Goal: Information Seeking & Learning: Learn about a topic

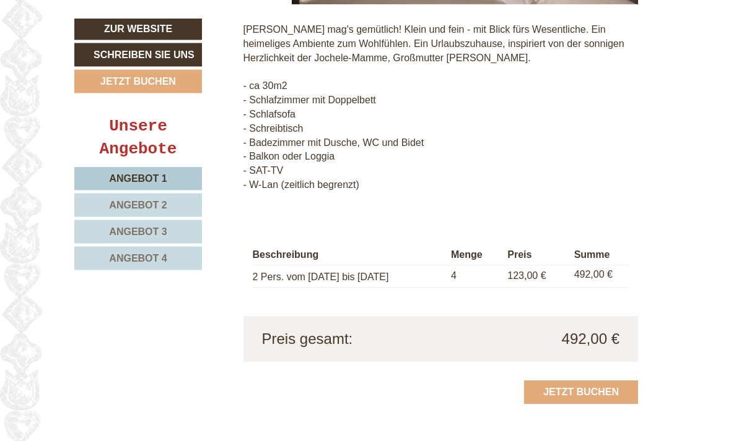
scroll to position [1145, 0]
click at [123, 208] on span "Angebot 2" at bounding box center [138, 205] width 58 height 11
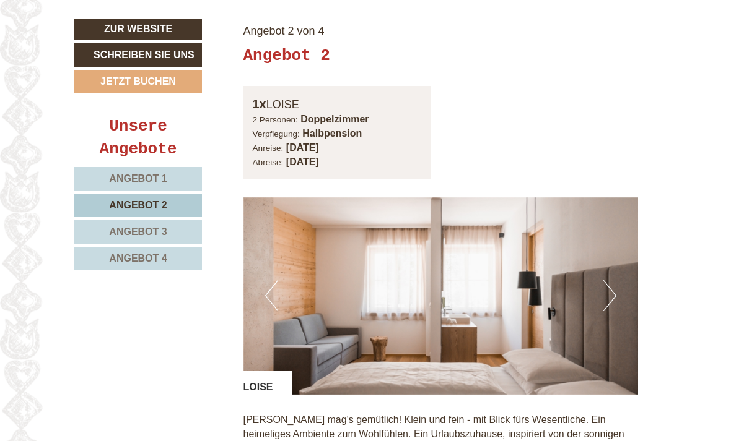
click at [115, 181] on span "Angebot 1" at bounding box center [138, 178] width 58 height 11
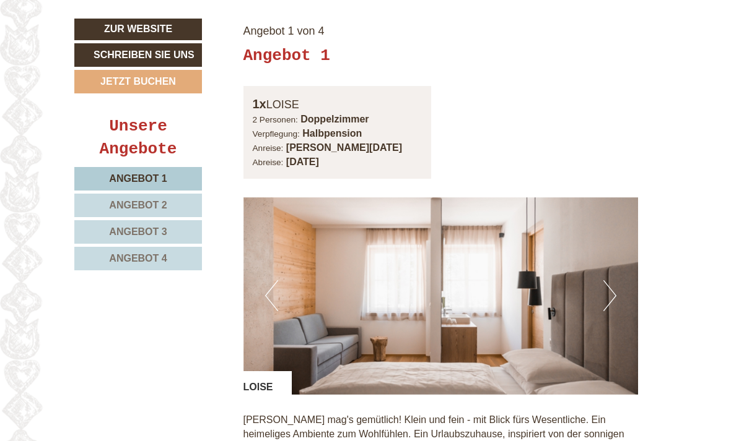
click at [126, 207] on span "Angebot 2" at bounding box center [138, 205] width 58 height 11
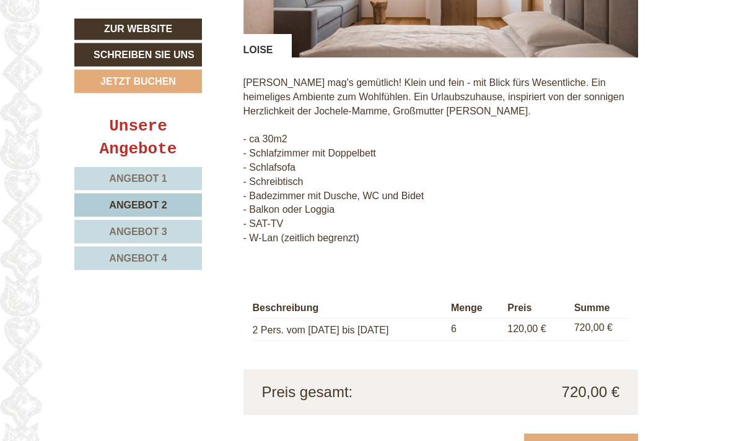
scroll to position [1077, 0]
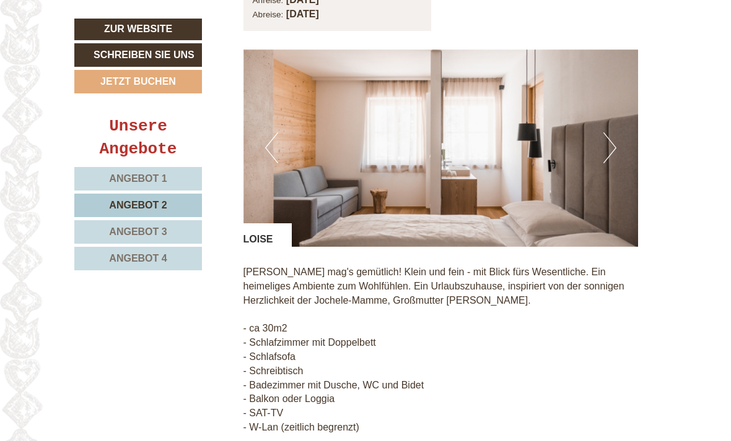
click at [123, 227] on span "Angebot 3" at bounding box center [138, 232] width 58 height 11
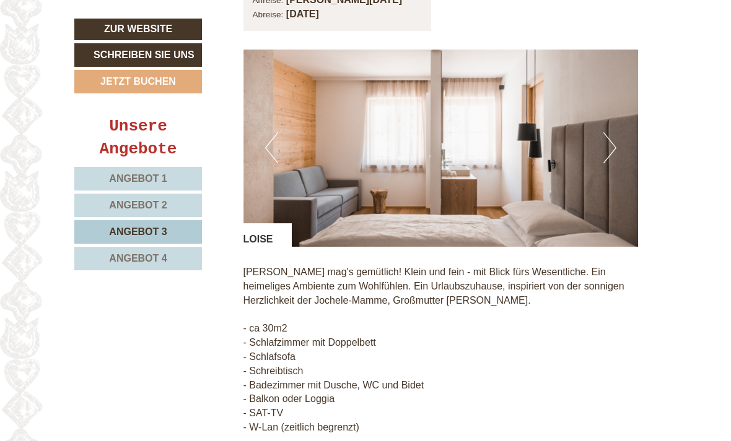
scroll to position [754, 0]
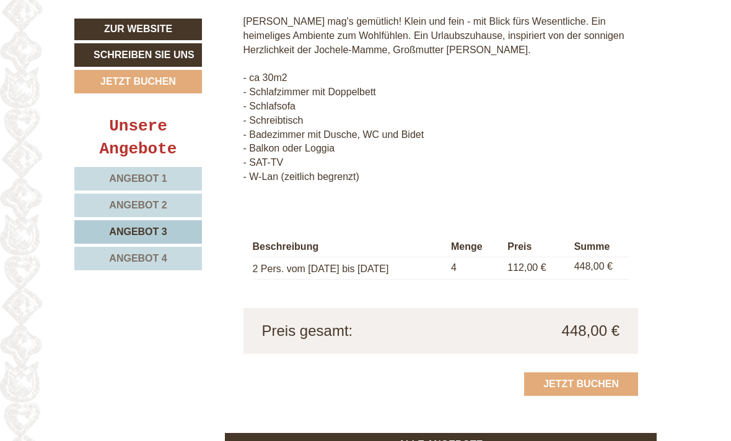
click at [128, 249] on link "Angebot 4" at bounding box center [138, 259] width 128 height 24
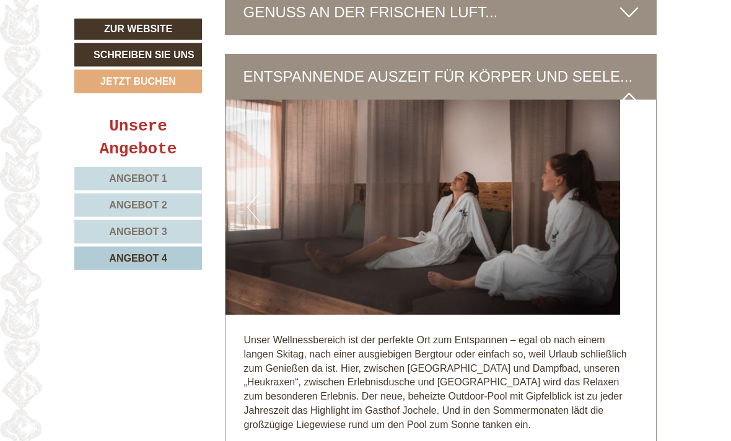
scroll to position [1806, 0]
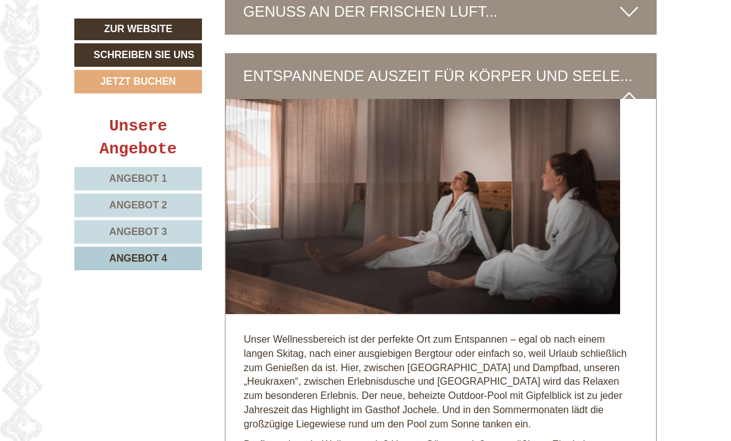
click at [653, 205] on img at bounding box center [440, 206] width 430 height 215
click at [630, 212] on button "Next" at bounding box center [627, 206] width 13 height 31
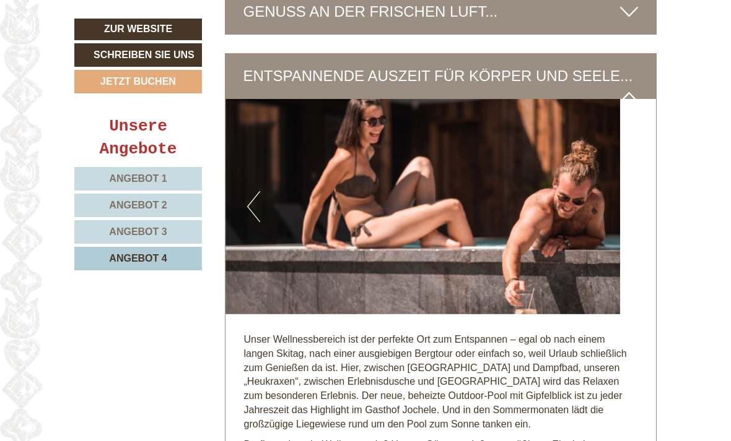
click at [629, 222] on button "Next" at bounding box center [627, 206] width 13 height 31
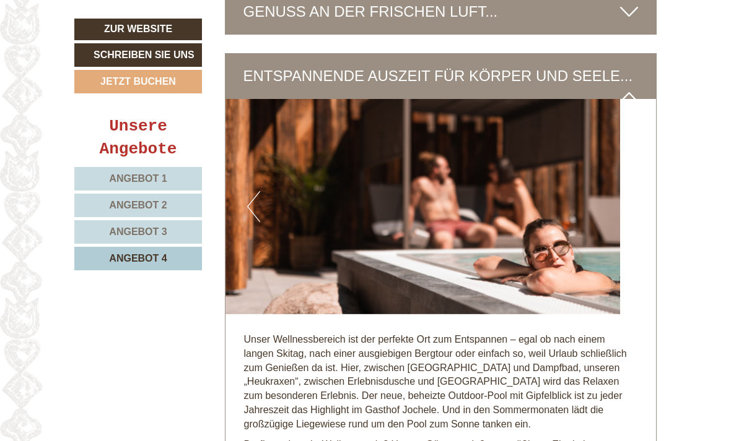
click at [625, 221] on button "Next" at bounding box center [627, 206] width 13 height 31
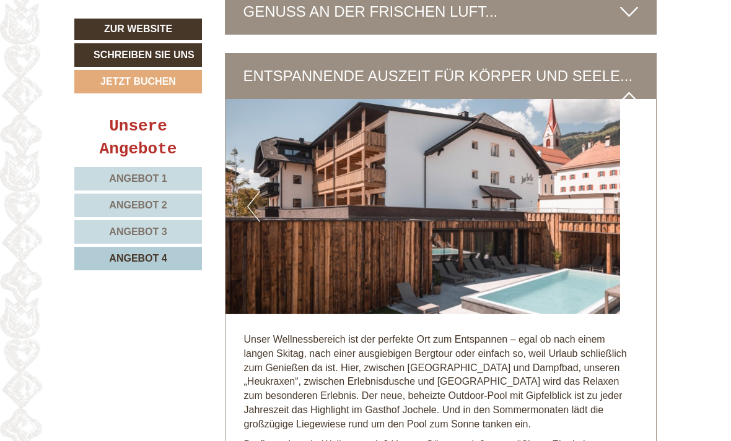
click at [632, 222] on button "Next" at bounding box center [627, 206] width 13 height 31
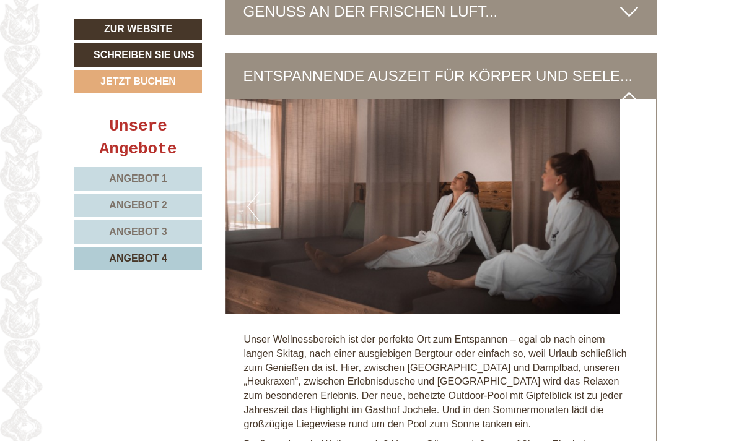
click at [627, 220] on button "Next" at bounding box center [627, 206] width 13 height 31
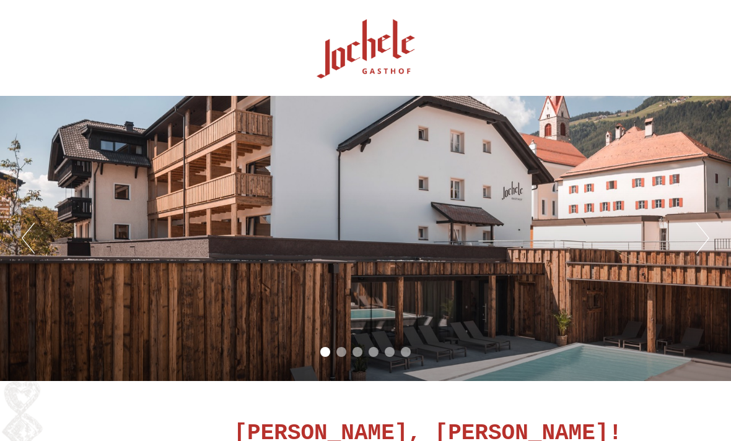
scroll to position [0, 0]
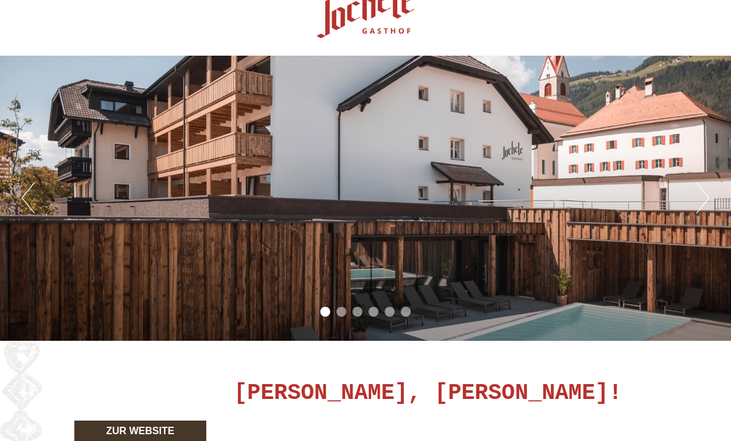
click at [33, 189] on button "Previous" at bounding box center [28, 198] width 13 height 31
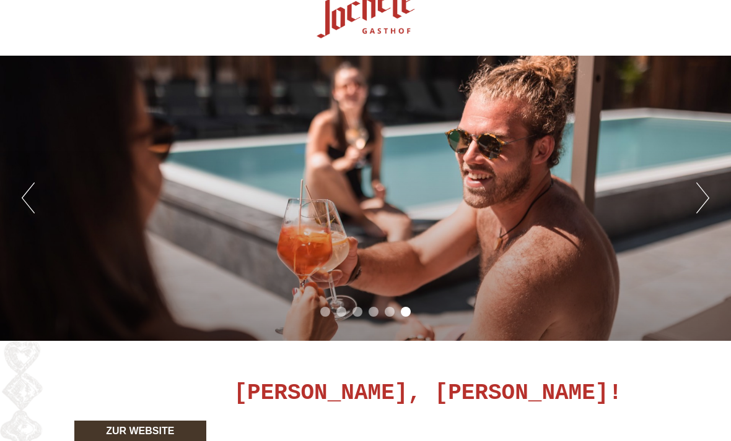
scroll to position [37, 0]
click at [34, 189] on button "Previous" at bounding box center [28, 198] width 13 height 31
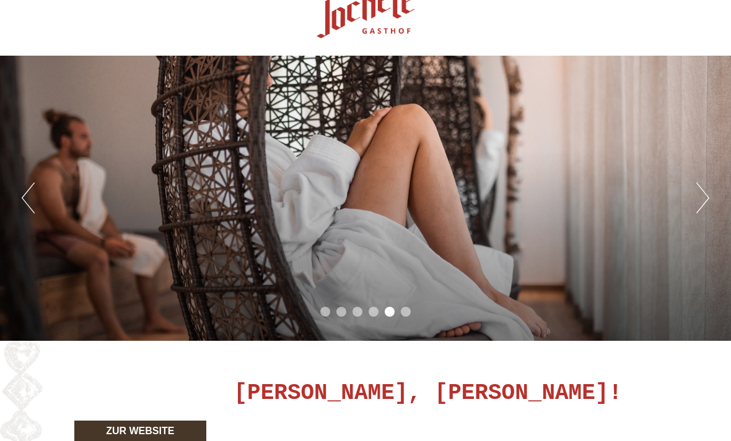
click at [33, 193] on button "Previous" at bounding box center [28, 198] width 13 height 31
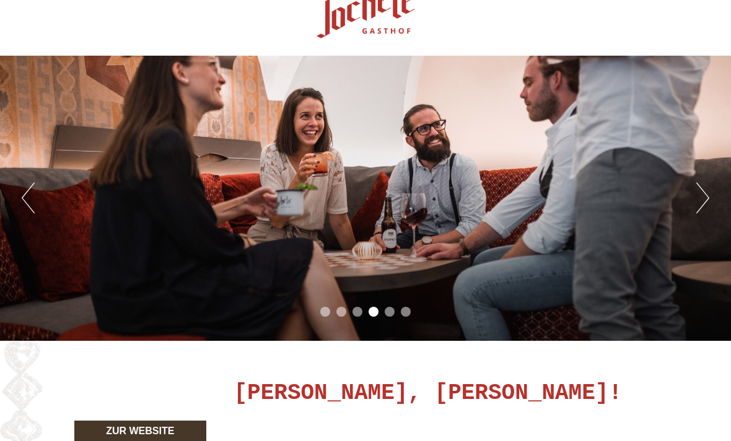
click at [34, 198] on button "Previous" at bounding box center [28, 198] width 13 height 31
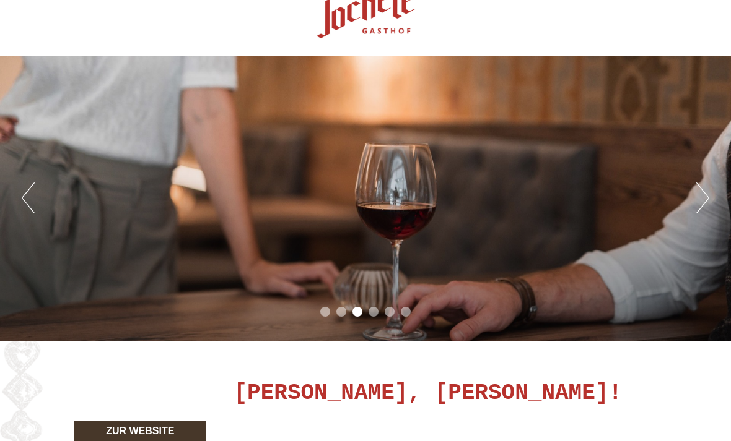
click at [42, 206] on div "Previous Next 1 2 3 4 5 6" at bounding box center [365, 198] width 731 height 285
click at [30, 199] on button "Previous" at bounding box center [28, 198] width 13 height 31
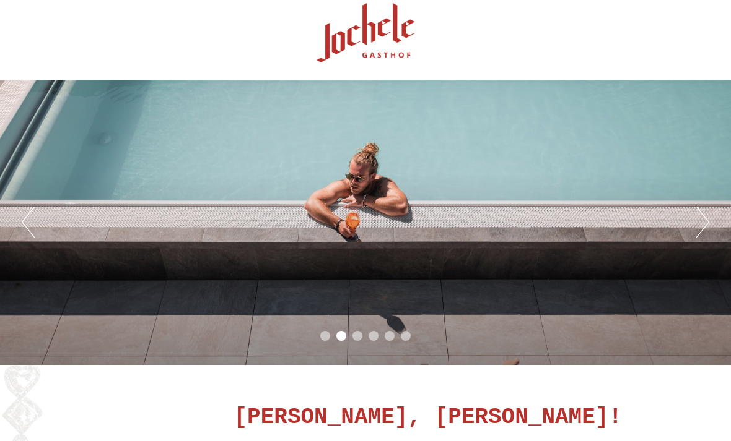
scroll to position [0, 0]
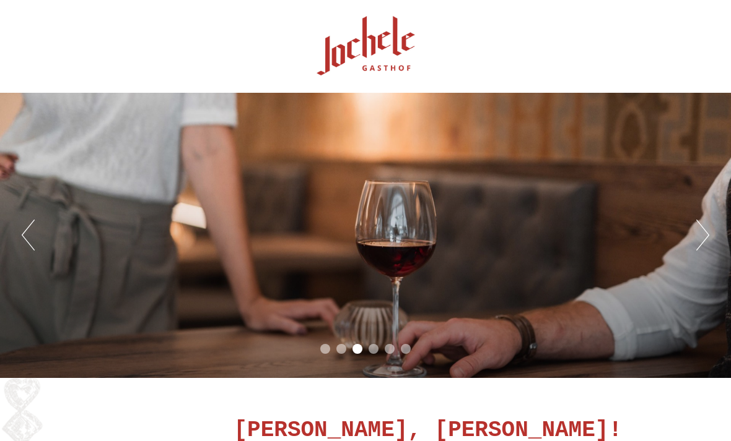
click at [356, 56] on div at bounding box center [365, 46] width 570 height 80
